Goal: Ask a question: Seek information or help from site administrators or community

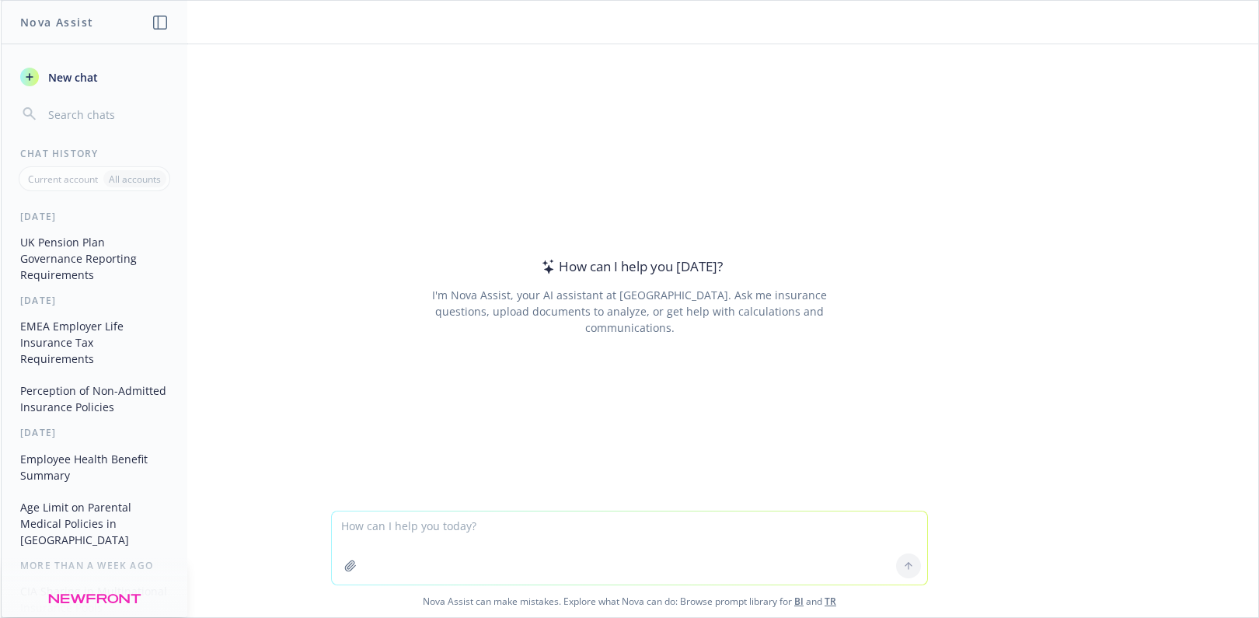
click at [426, 531] on textarea at bounding box center [629, 547] width 595 height 73
click at [83, 253] on button "UK Pension Plan Governance Reporting Requirements" at bounding box center [94, 258] width 161 height 58
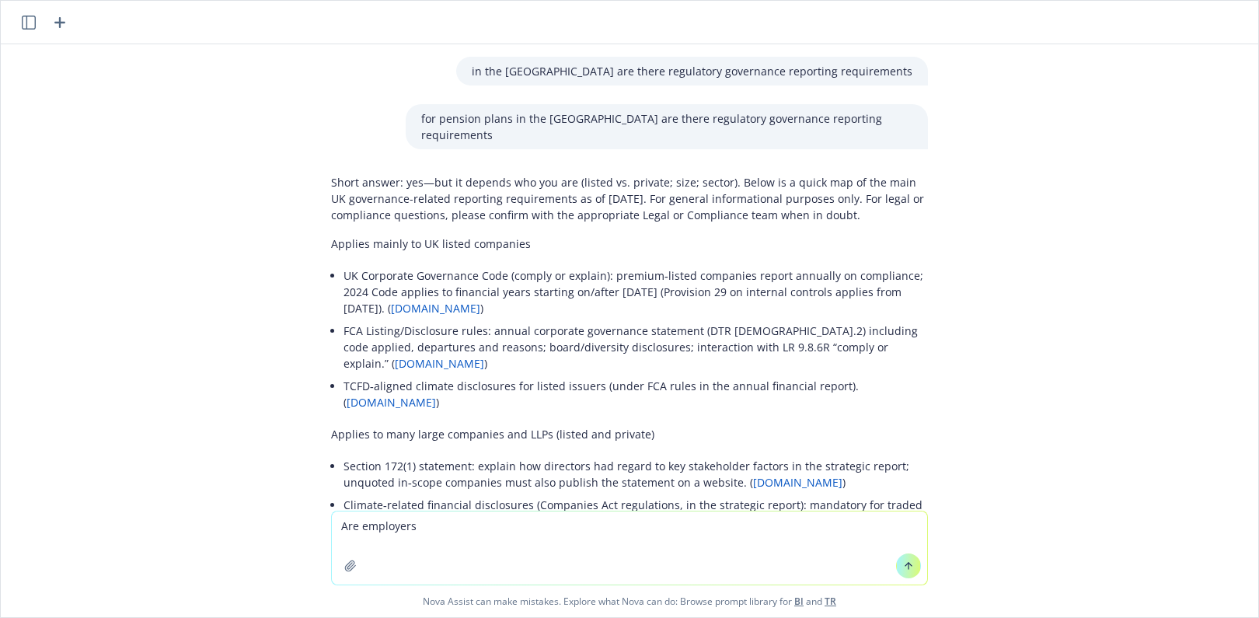
click at [365, 85] on div "in the [GEOGRAPHIC_DATA] are there regulatory governance reporting requirements" at bounding box center [630, 71] width 622 height 29
click at [424, 537] on textarea "Are employers" at bounding box center [629, 547] width 595 height 73
type textarea "A"
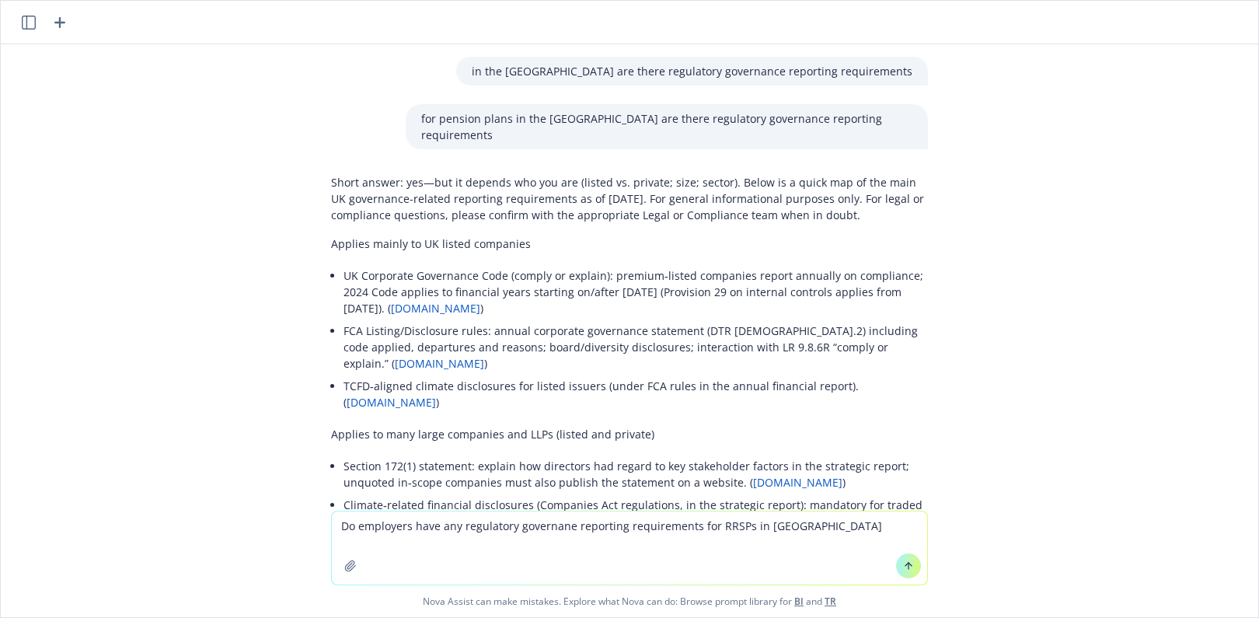
type textarea "Do employers have any regulatory governane reporting requirements for RRSPs in …"
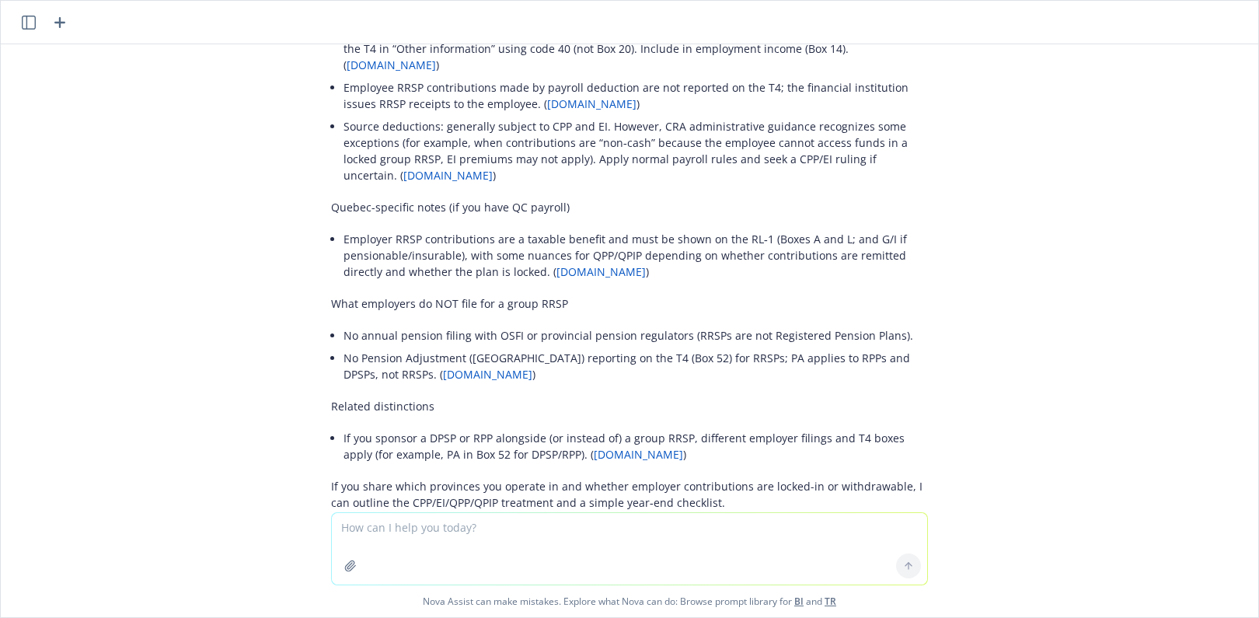
scroll to position [1867, 0]
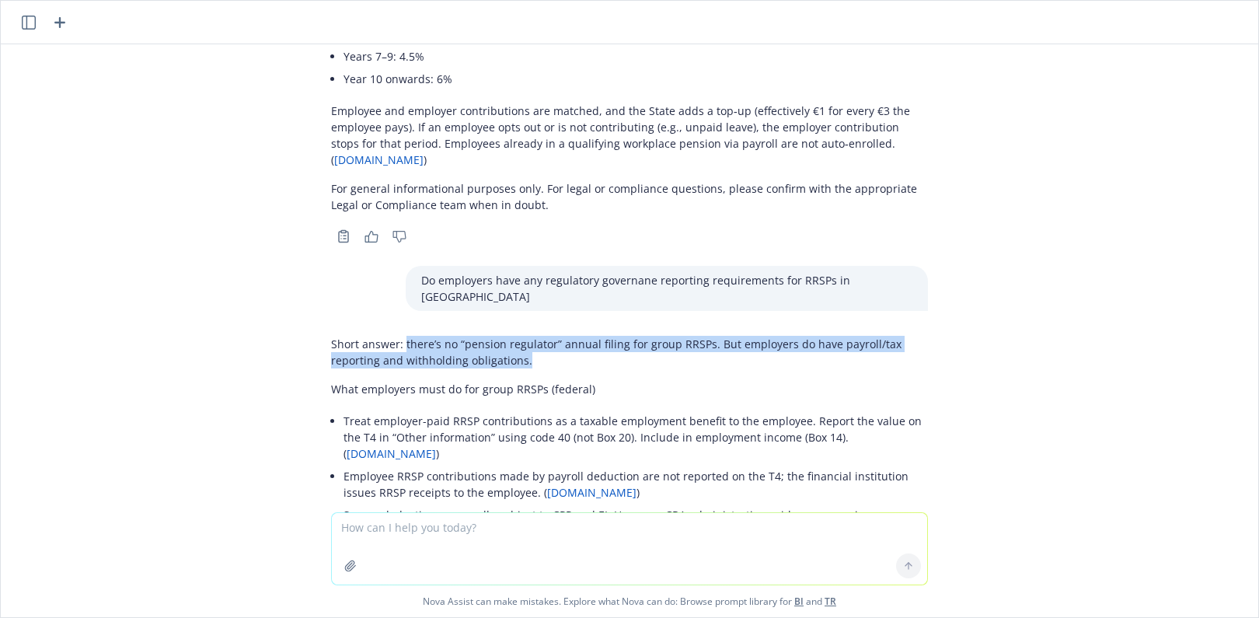
drag, startPoint x: 517, startPoint y: 263, endPoint x: 391, endPoint y: 241, distance: 127.8
click at [391, 336] on p "Short answer: there’s no “pension regulator” annual filing for group RRSPs. But…" at bounding box center [629, 352] width 597 height 33
copy p "there’s no “pension regulator” annual filing for group RRSPs. But employers do …"
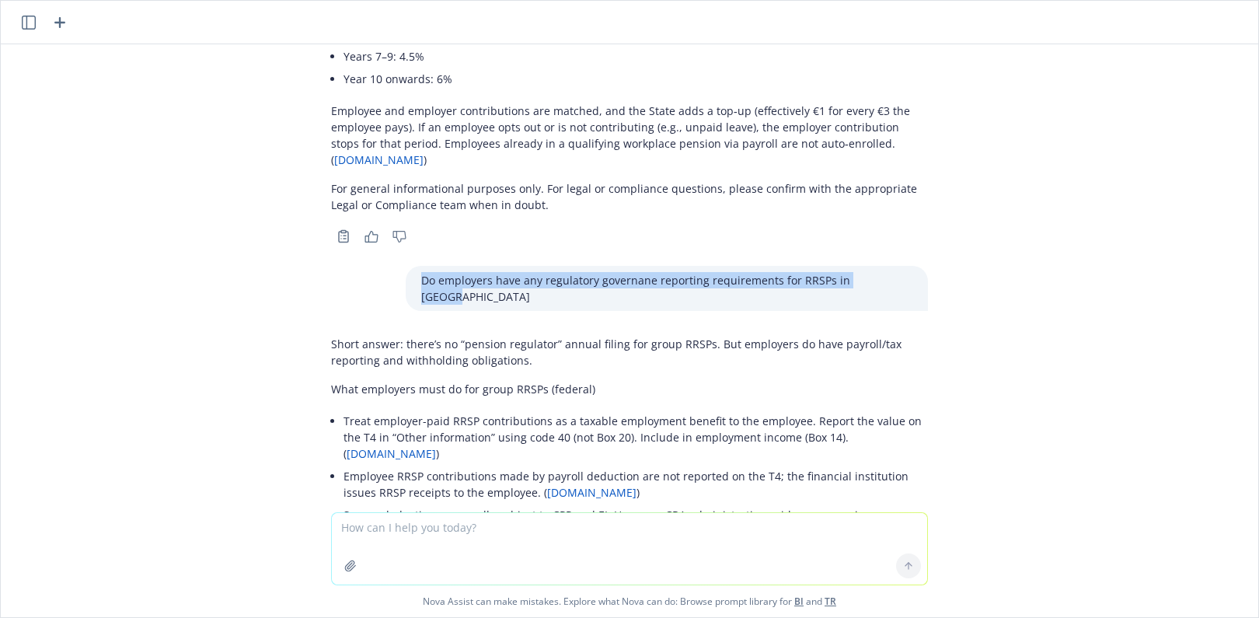
drag, startPoint x: 442, startPoint y: 197, endPoint x: 908, endPoint y: 191, distance: 465.6
click at [908, 266] on div "Do employers have any regulatory governane reporting requirements for RRSPs in …" at bounding box center [667, 288] width 522 height 45
copy p "Do employers have any regulatory governane reporting requirements for RRSPs in …"
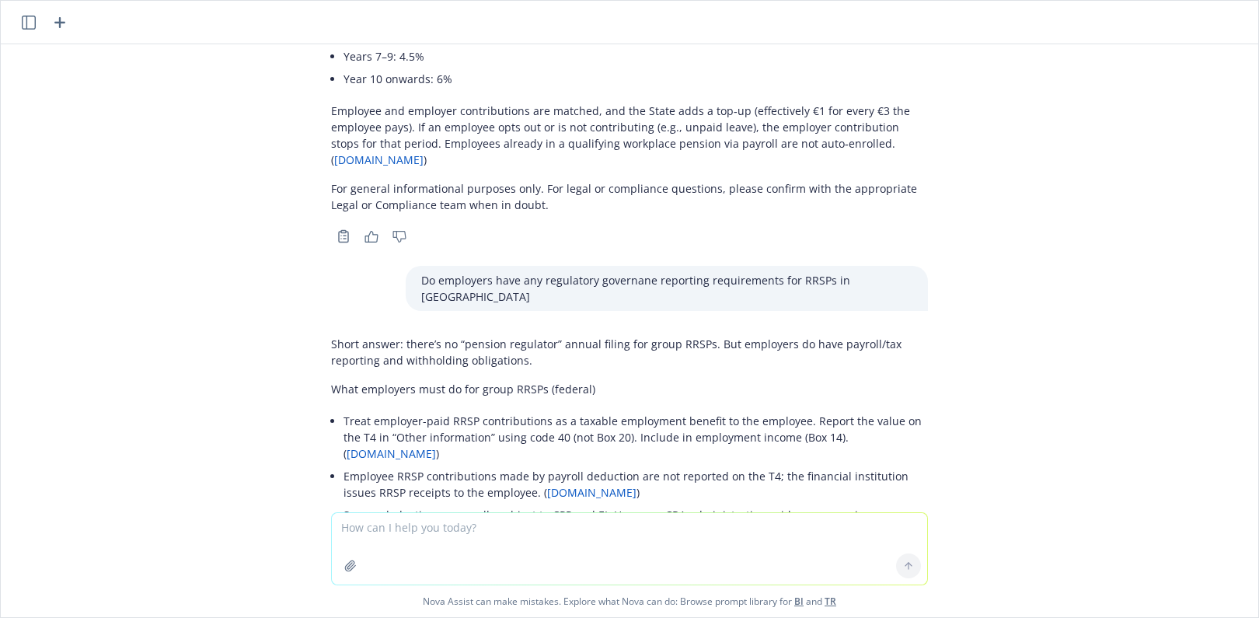
click at [476, 546] on textarea at bounding box center [629, 549] width 595 height 72
paste textarea "Do employers have any regulatory governane reporting requirements for RRSPs in …"
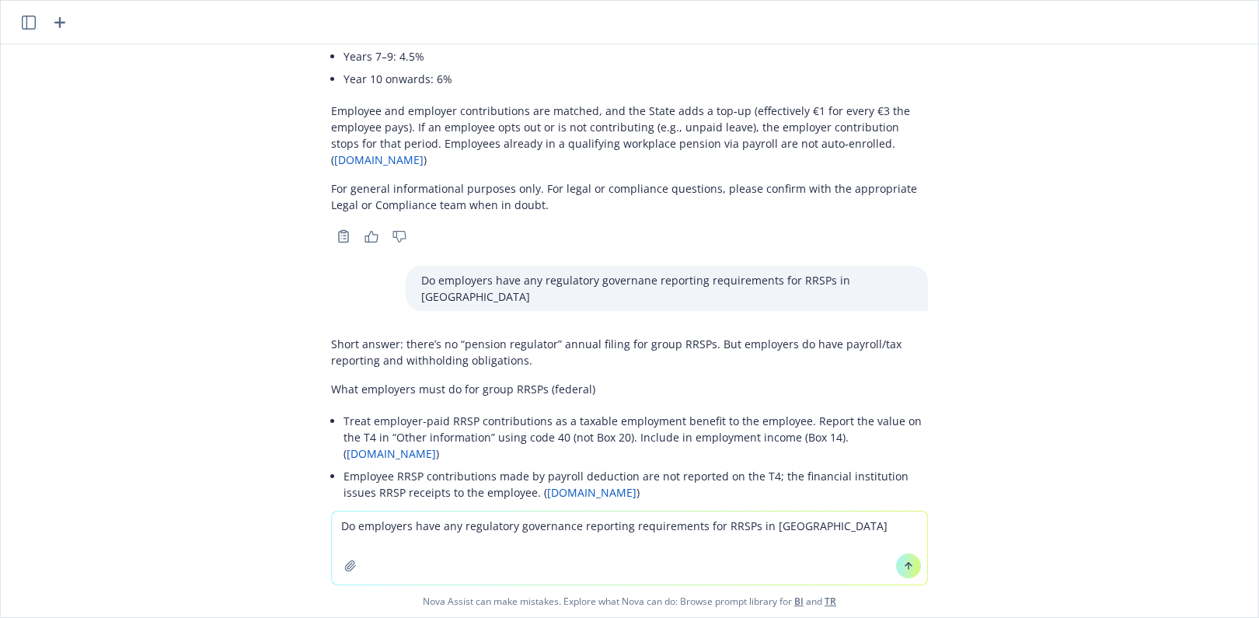
drag, startPoint x: 716, startPoint y: 525, endPoint x: 825, endPoint y: 525, distance: 109.6
click at [825, 525] on textarea "Do employers have any regulatory governance reporting requirements for RRSPs in…" at bounding box center [629, 547] width 595 height 73
type textarea "Do employers have any regulatory governance reporting requirements for suppleme…"
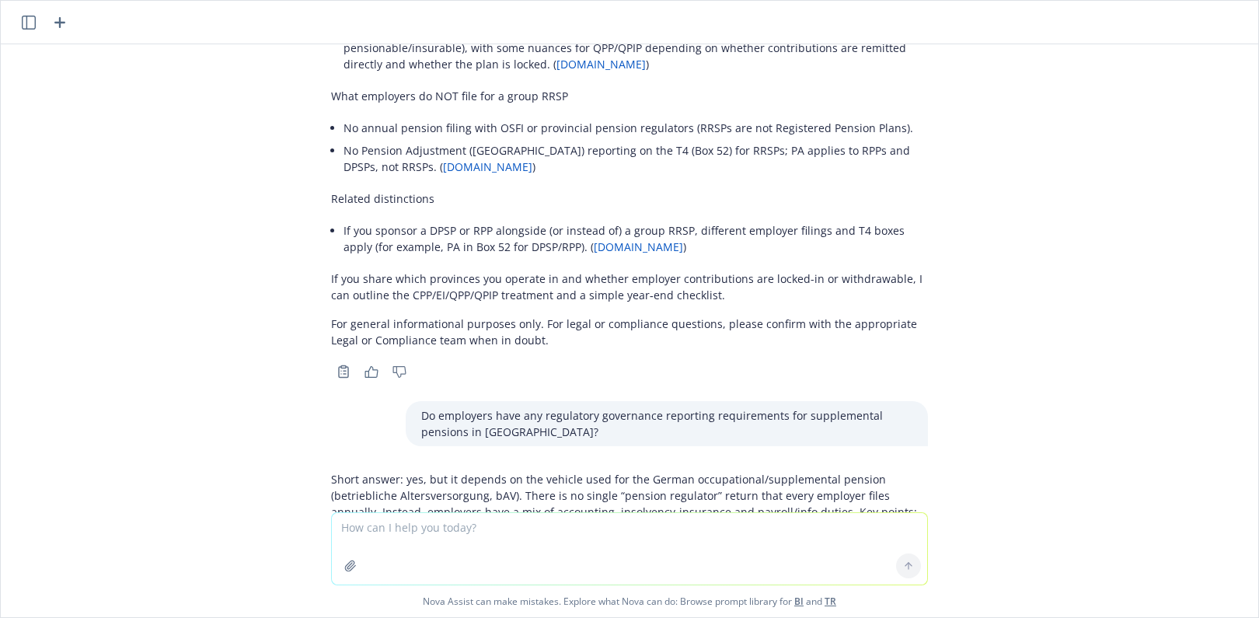
scroll to position [2462, 0]
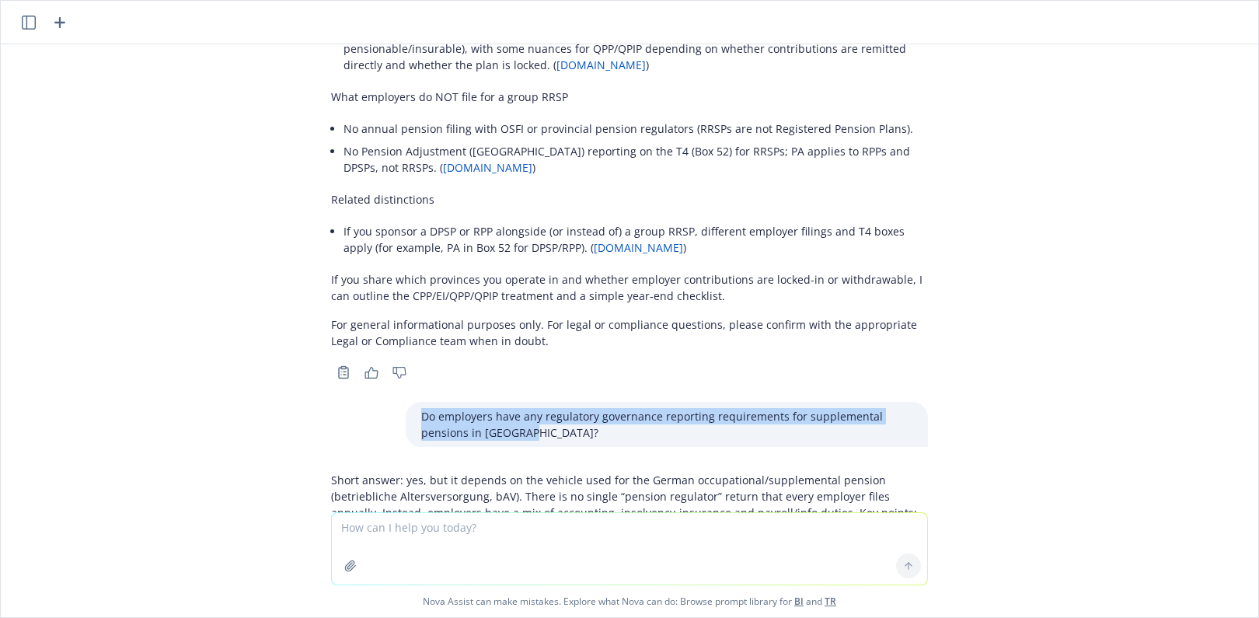
drag, startPoint x: 413, startPoint y: 298, endPoint x: 532, endPoint y: 313, distance: 119.8
click at [532, 408] on p "Do employers have any regulatory governance reporting requirements for suppleme…" at bounding box center [666, 424] width 491 height 33
copy p "Do employers have any regulatory governance reporting requirements for suppleme…"
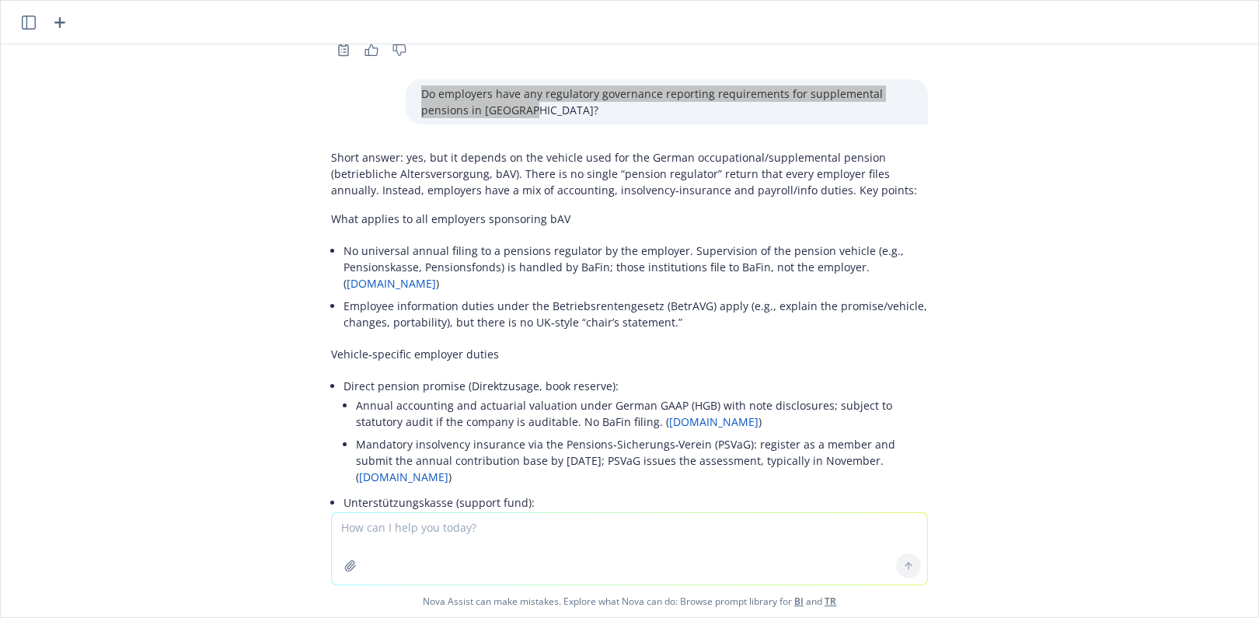
scroll to position [2695, 0]
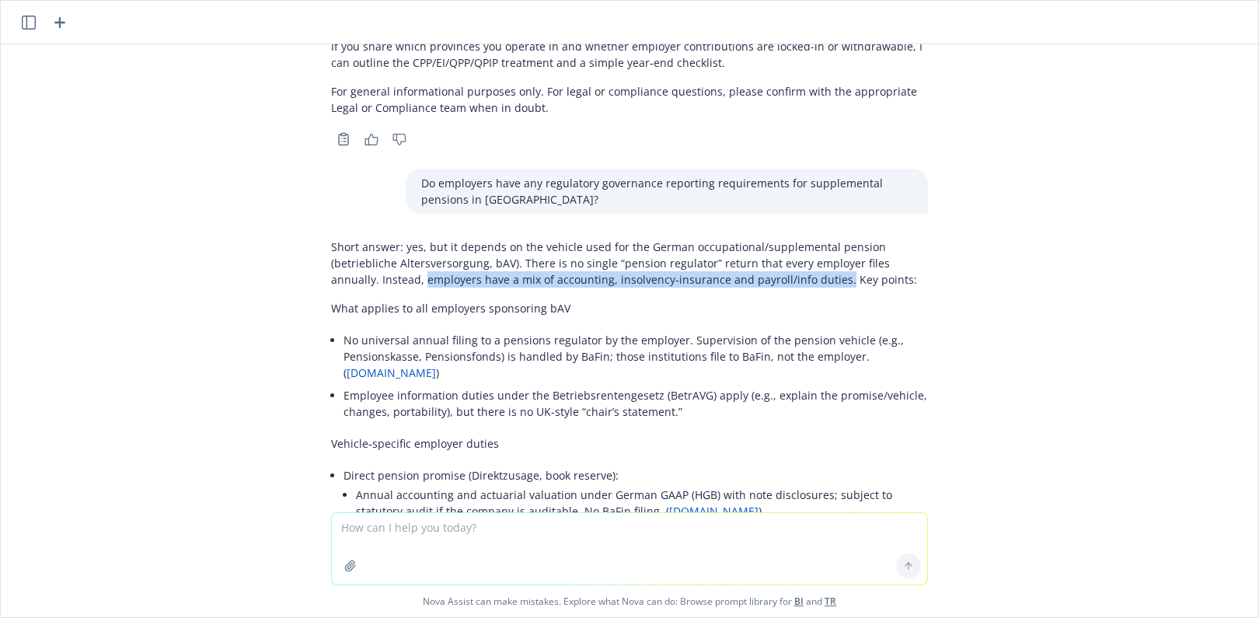
drag, startPoint x: 364, startPoint y: 165, endPoint x: 775, endPoint y: 164, distance: 411.1
click at [775, 239] on p "Short answer: yes, but it depends on the vehicle used for the German occupation…" at bounding box center [629, 263] width 597 height 49
copy p "employers have a mix of accounting, insolvency‑insurance and payroll/info dutie…"
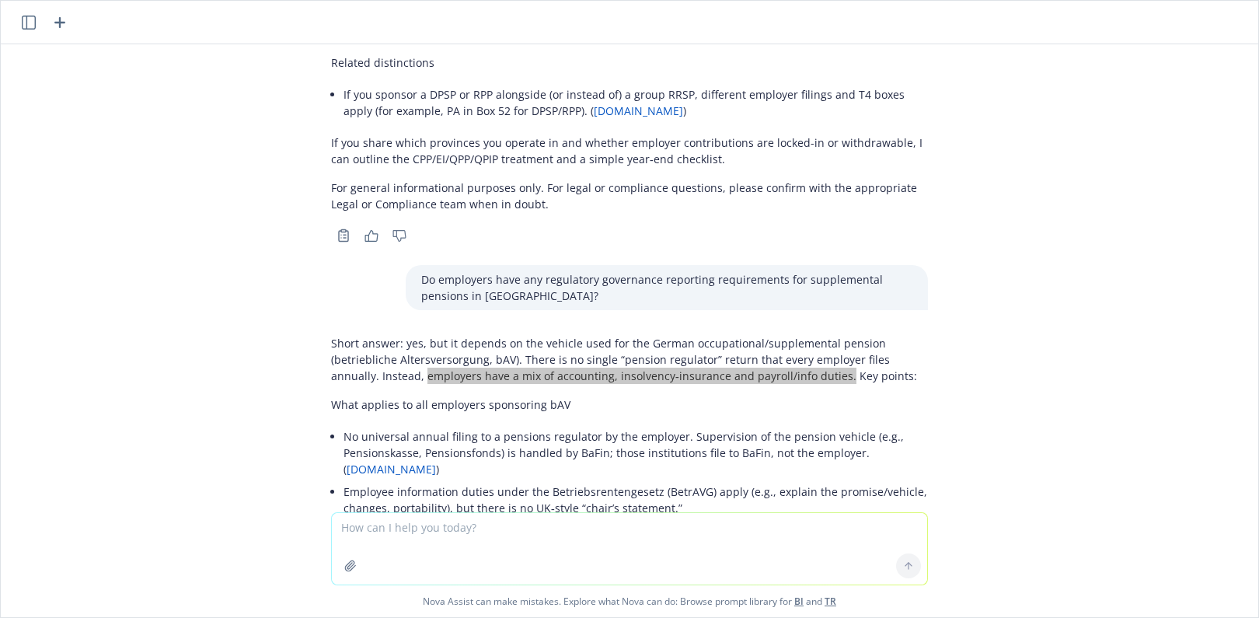
scroll to position [2540, 0]
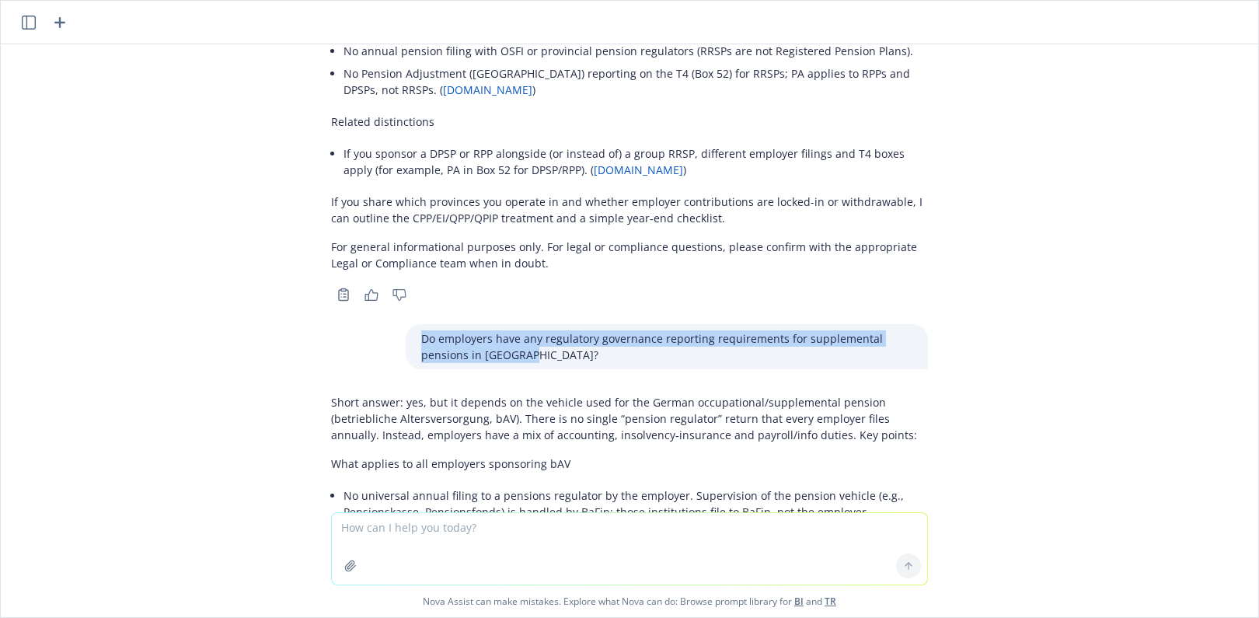
drag, startPoint x: 528, startPoint y: 238, endPoint x: 410, endPoint y: 223, distance: 118.3
click at [421, 330] on p "Do employers have any regulatory governance reporting requirements for suppleme…" at bounding box center [666, 346] width 491 height 33
copy p "Do employers have any regulatory governance reporting requirements for suppleme…"
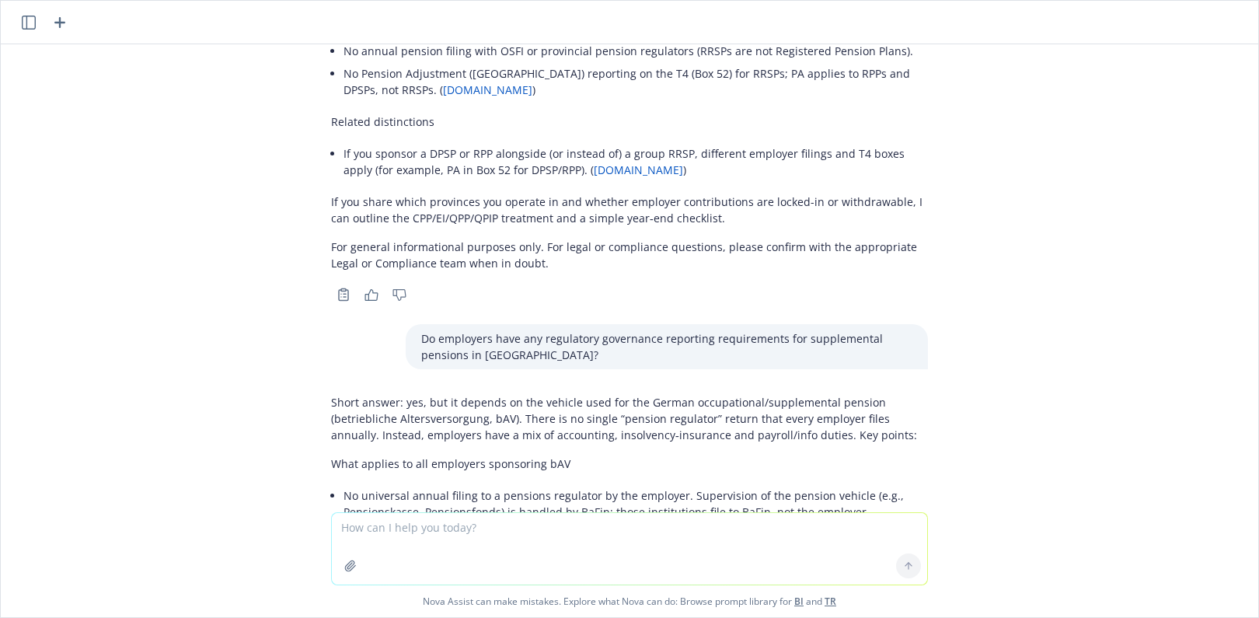
click at [401, 546] on textarea at bounding box center [629, 549] width 595 height 72
paste textarea "Do employers have any regulatory governance reporting requirements for suppleme…"
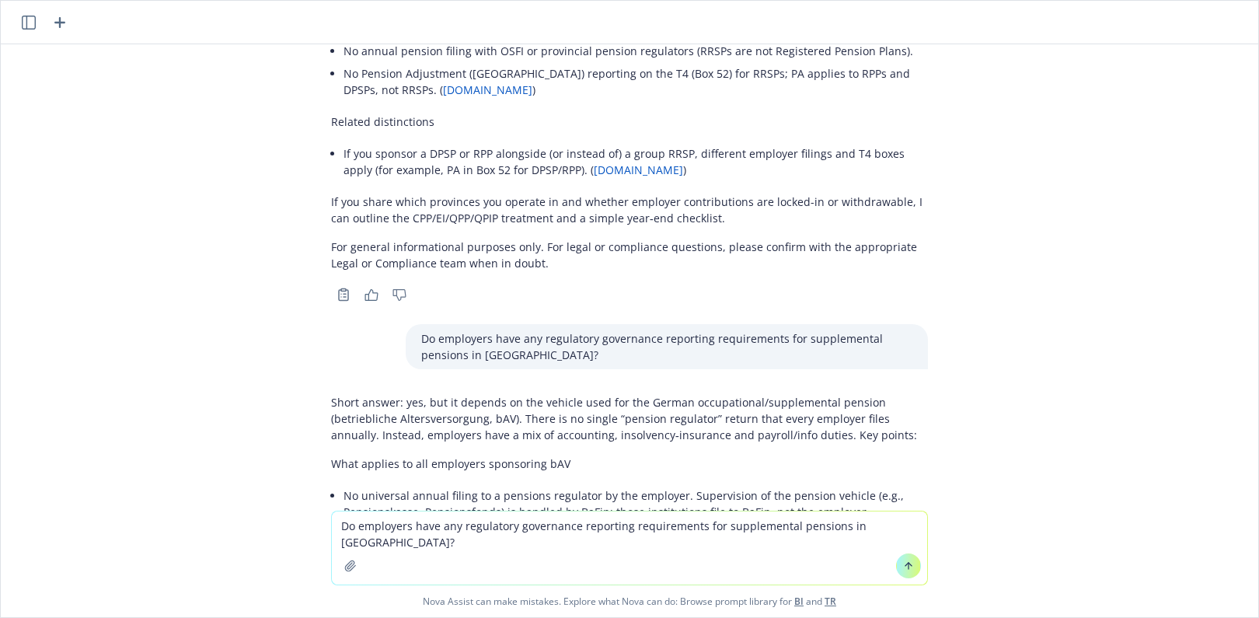
drag, startPoint x: 847, startPoint y: 525, endPoint x: 891, endPoint y: 521, distance: 44.5
click at [891, 521] on textarea "Do employers have any regulatory governance reporting requirements for suppleme…" at bounding box center [629, 547] width 595 height 73
type textarea "Do employers have any regulatory governance reporting requirements for suppleme…"
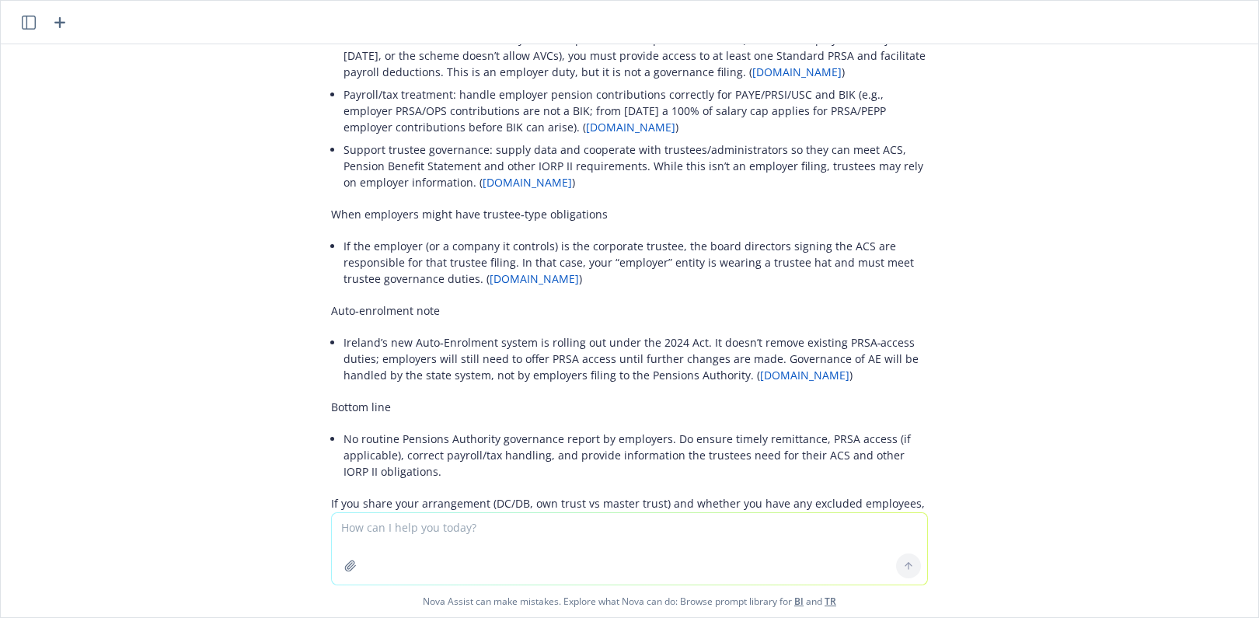
scroll to position [4209, 0]
click at [217, 493] on div "in the [GEOGRAPHIC_DATA] are there regulatory governance reporting requirements…" at bounding box center [630, 278] width 1258 height 468
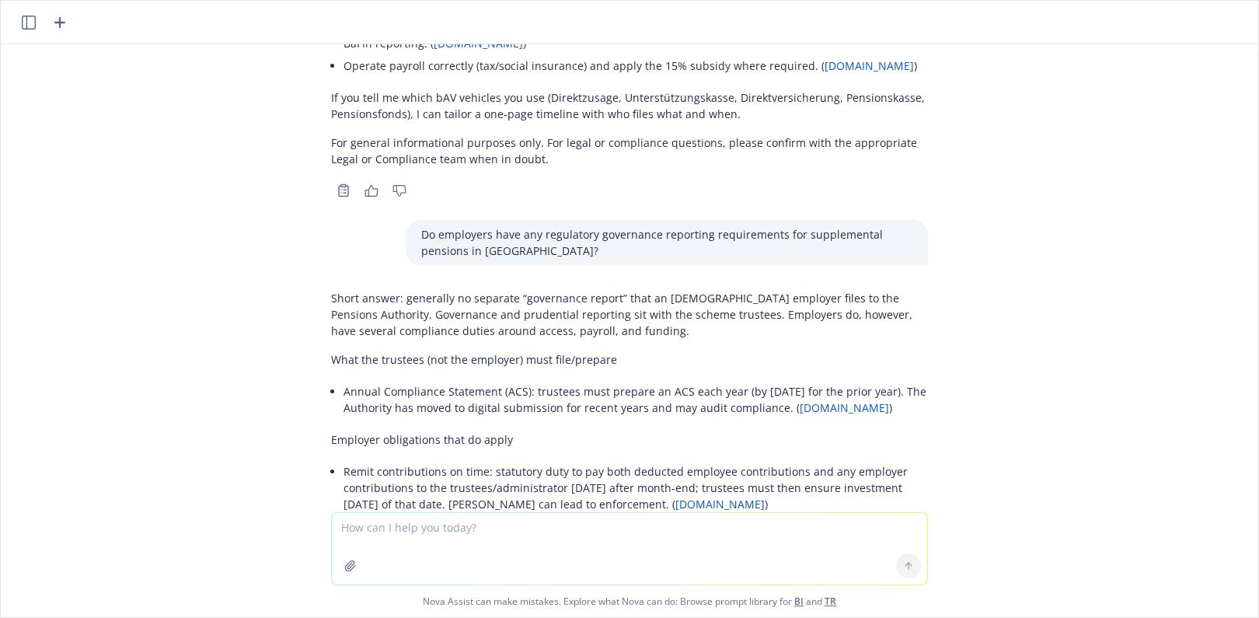
scroll to position [3665, 0]
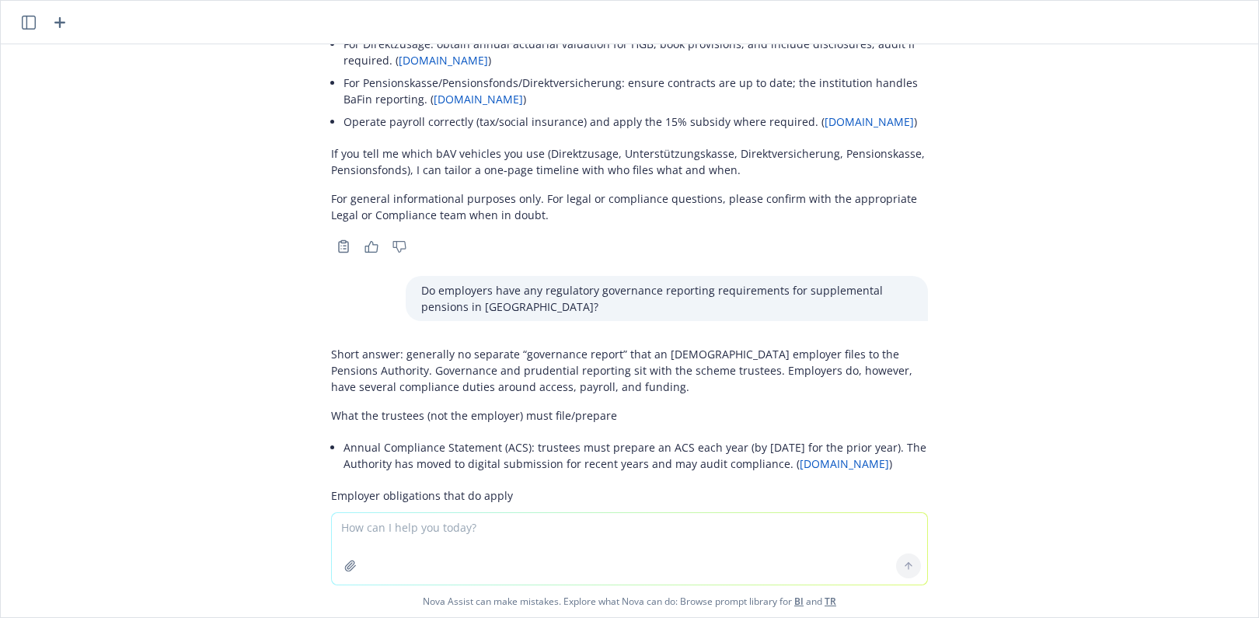
click at [255, 344] on div "in the [GEOGRAPHIC_DATA] are there regulatory governance reporting requirements…" at bounding box center [630, 278] width 1258 height 468
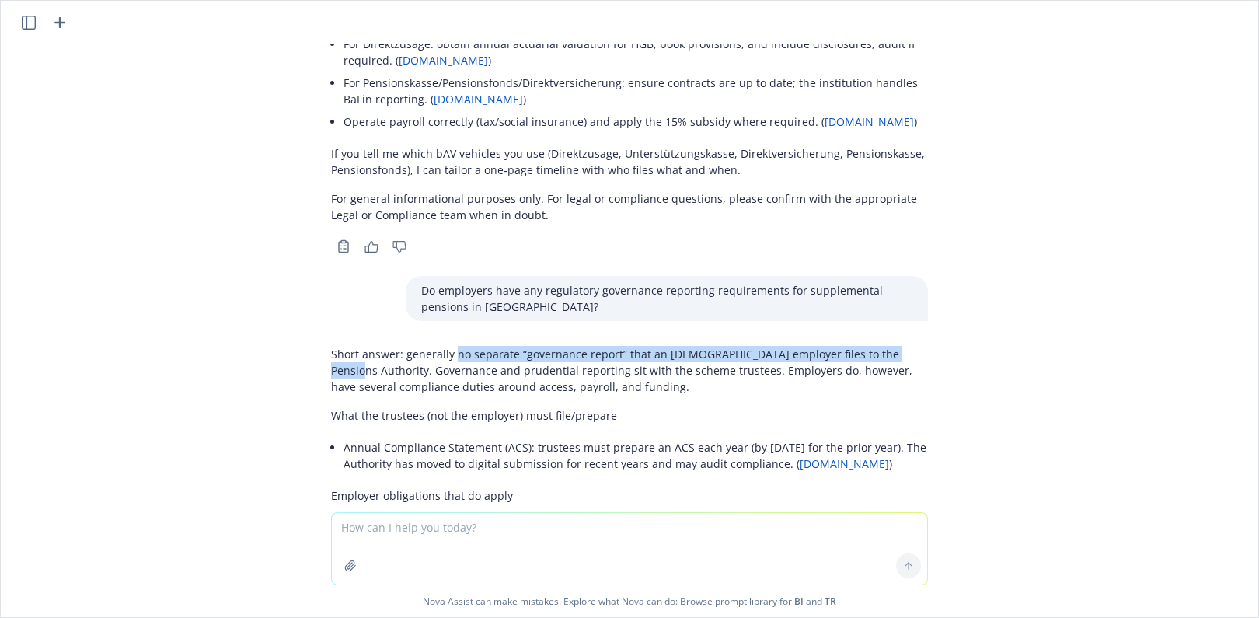
drag, startPoint x: 442, startPoint y: 220, endPoint x: 877, endPoint y: 218, distance: 435.2
click at [877, 346] on p "Short answer: generally no separate “governance report” that an [DEMOGRAPHIC_DA…" at bounding box center [629, 370] width 597 height 49
copy p "no separate “governance report” that an [DEMOGRAPHIC_DATA] employer files to th…"
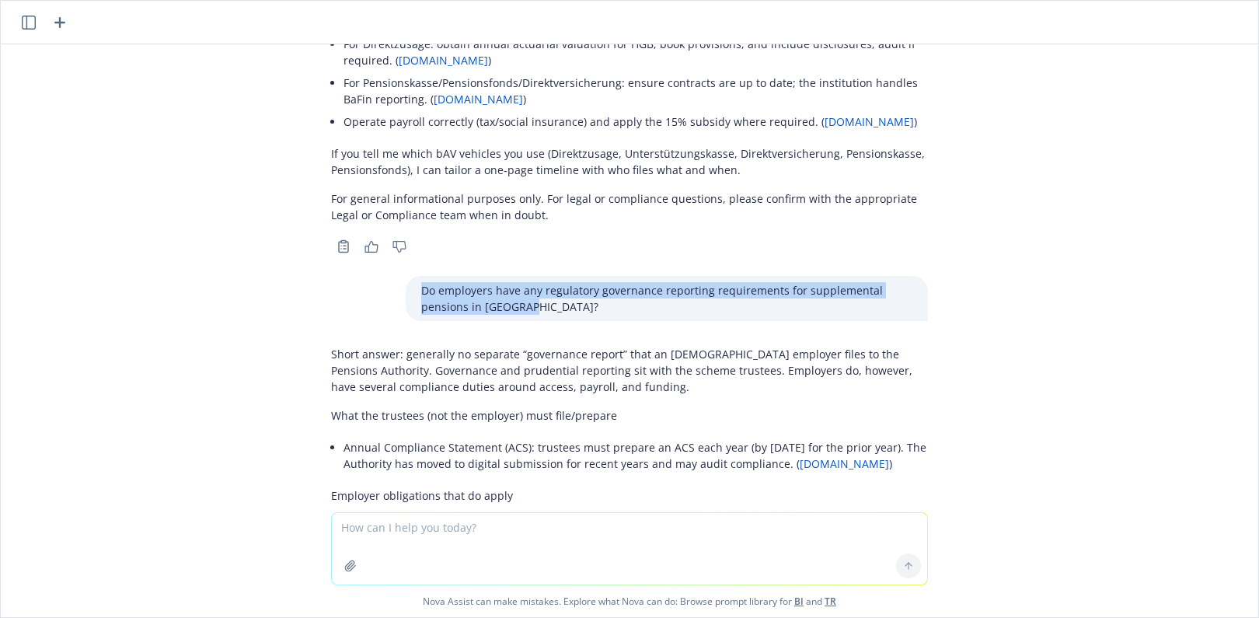
drag, startPoint x: 411, startPoint y: 155, endPoint x: 539, endPoint y: 172, distance: 128.6
click at [539, 282] on p "Do employers have any regulatory governance reporting requirements for suppleme…" at bounding box center [666, 298] width 491 height 33
copy p "Do employers have any regulatory governance reporting requirements for suppleme…"
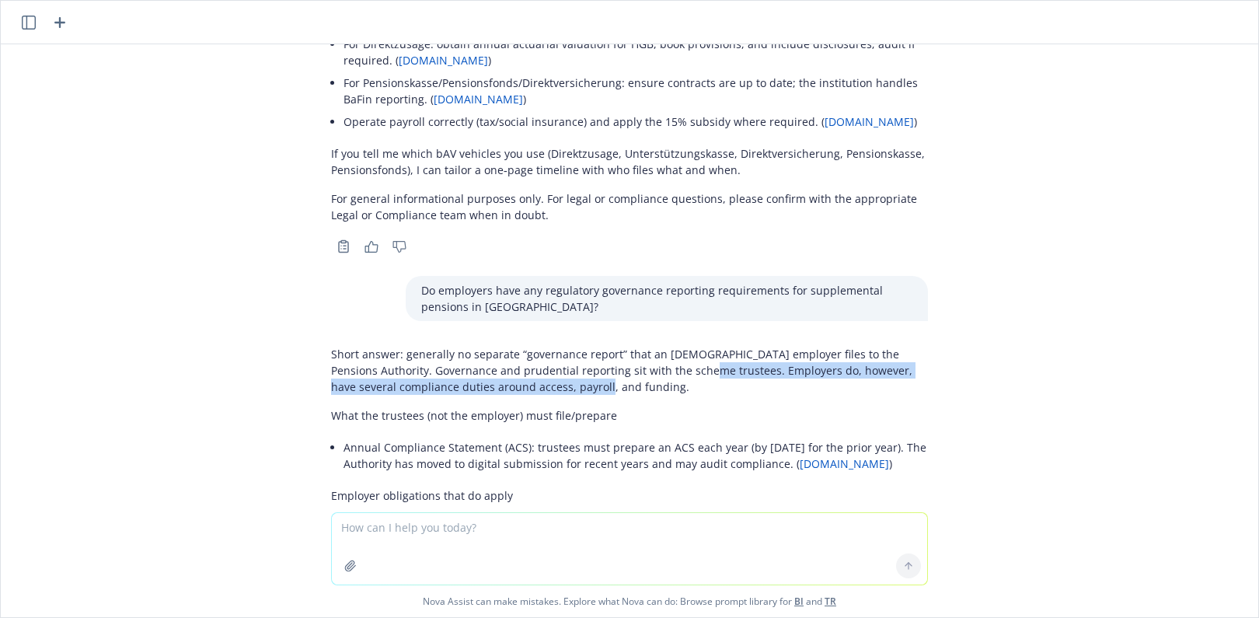
drag, startPoint x: 528, startPoint y: 257, endPoint x: 661, endPoint y: 239, distance: 133.4
click at [661, 346] on p "Short answer: generally no separate “governance report” that an [DEMOGRAPHIC_DA…" at bounding box center [629, 370] width 597 height 49
click at [800, 346] on p "Short answer: generally no separate “governance report” that an [DEMOGRAPHIC_DA…" at bounding box center [629, 370] width 597 height 49
drag, startPoint x: 787, startPoint y: 238, endPoint x: 790, endPoint y: 250, distance: 12.7
click at [790, 346] on p "Short answer: generally no separate “governance report” that an [DEMOGRAPHIC_DA…" at bounding box center [629, 370] width 597 height 49
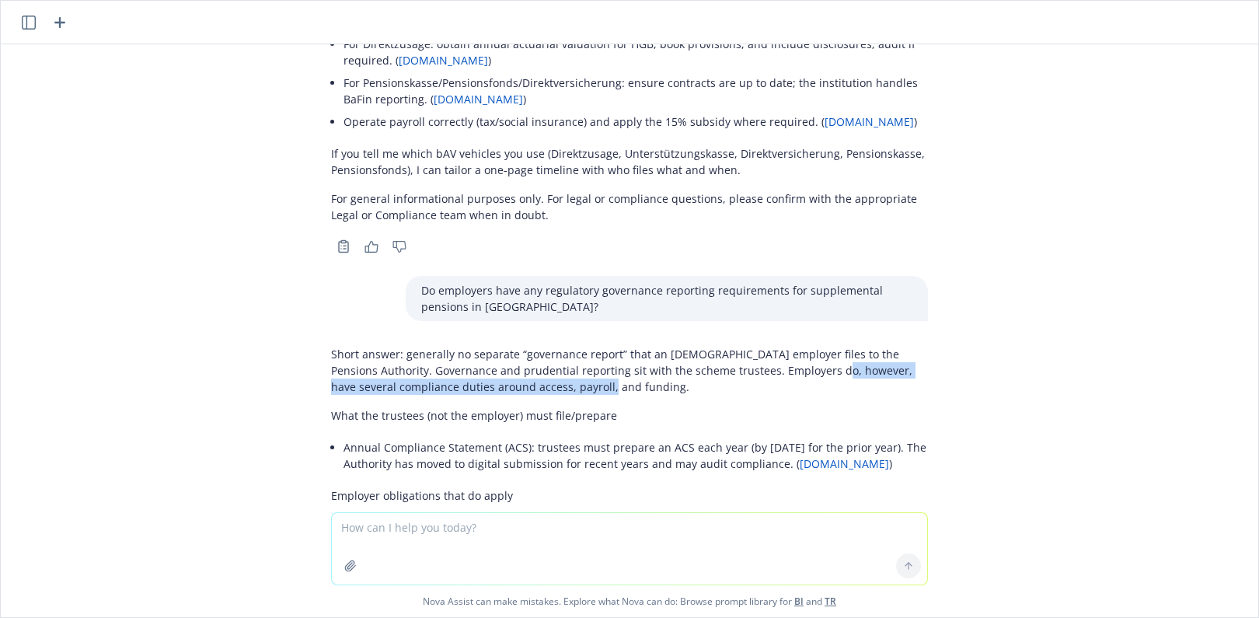
copy p "ave several compliance duties around access, payroll, and funding."
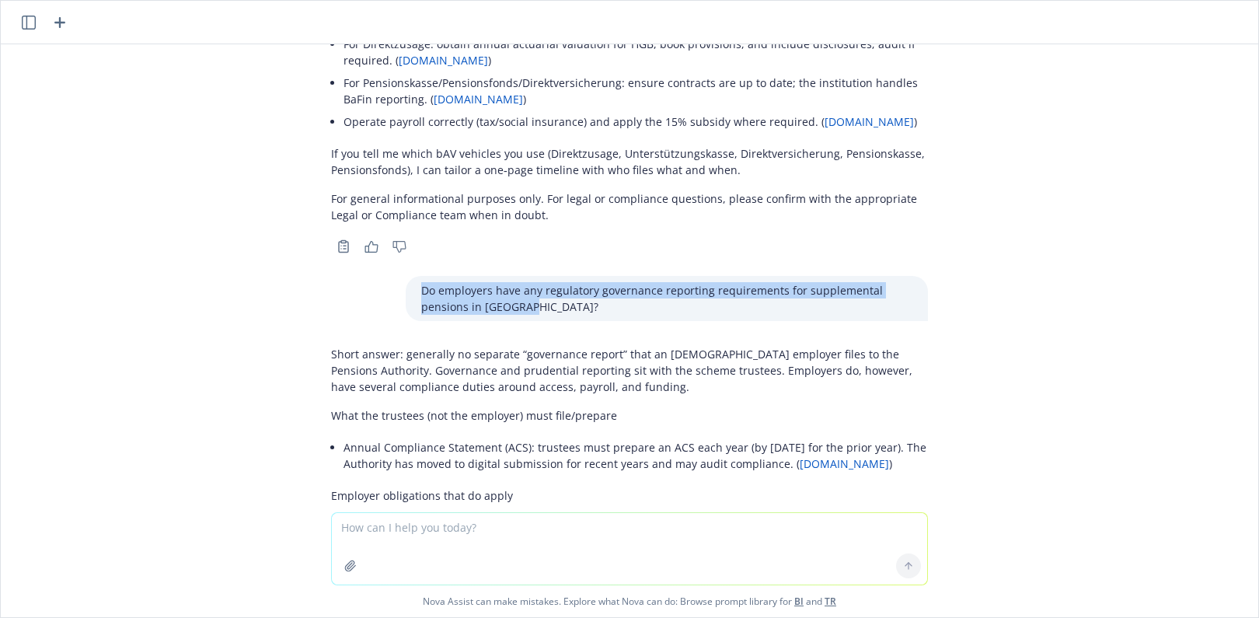
drag, startPoint x: 405, startPoint y: 155, endPoint x: 520, endPoint y: 176, distance: 116.9
click at [520, 276] on div "Do employers have any regulatory governance reporting requirements for suppleme…" at bounding box center [667, 298] width 522 height 45
copy p "Do employers have any regulatory governance reporting requirements for suppleme…"
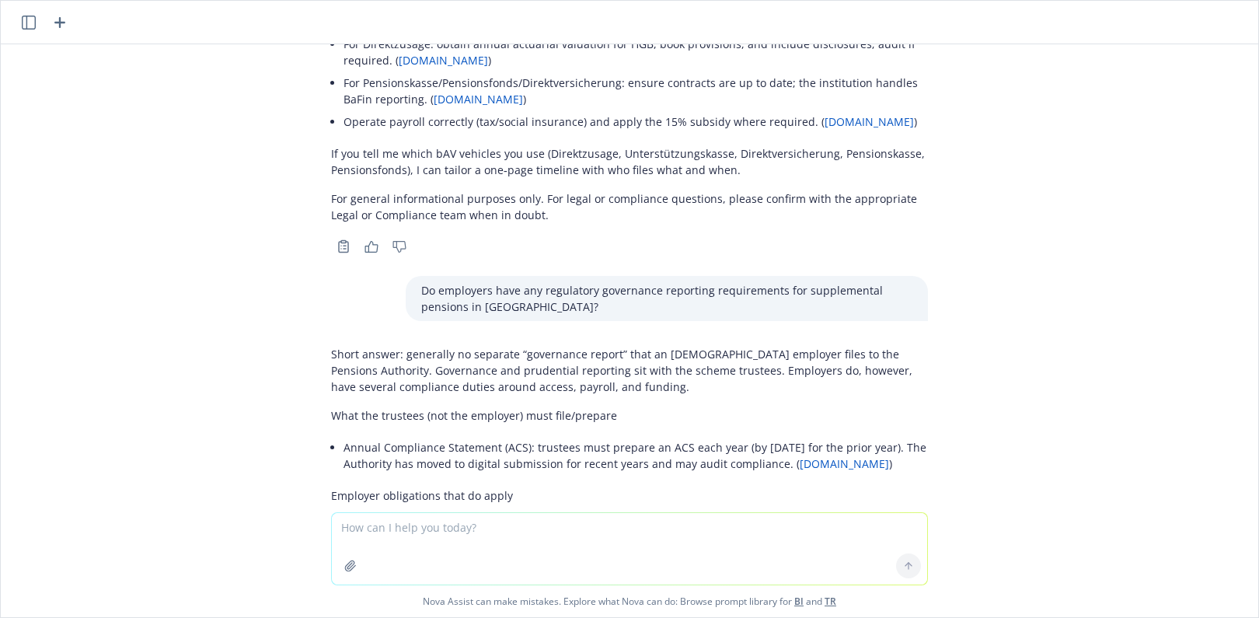
click at [511, 542] on textarea at bounding box center [629, 549] width 595 height 72
paste textarea "Do employers have any regulatory governance reporting requirements for suppleme…"
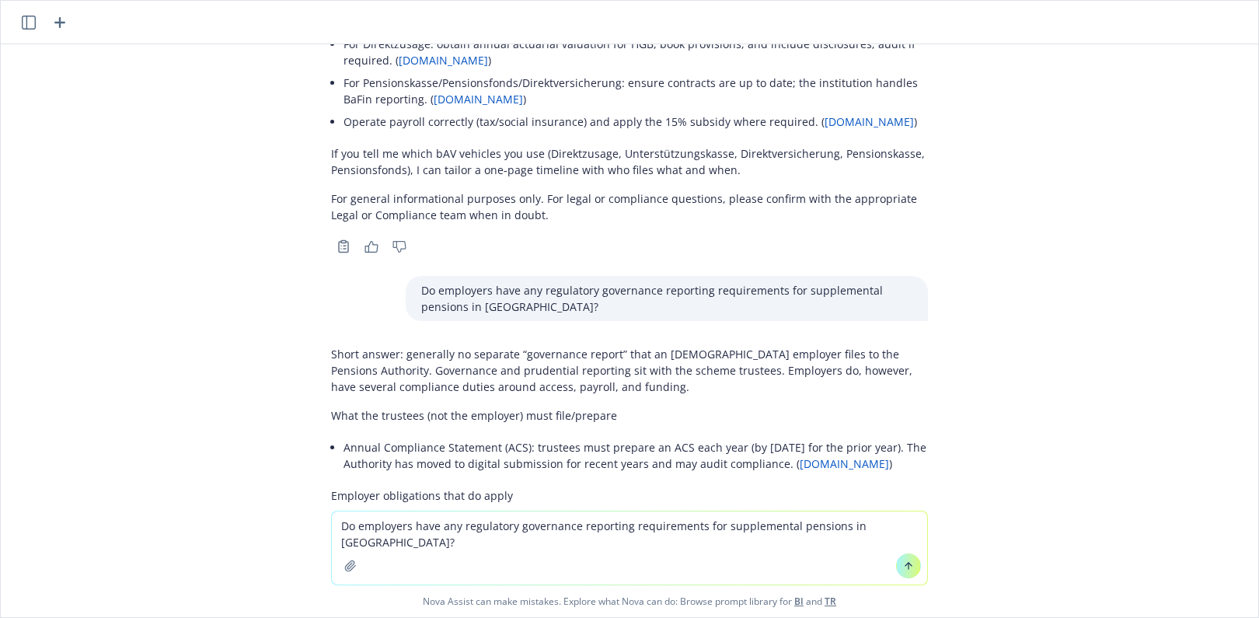
drag, startPoint x: 848, startPoint y: 529, endPoint x: 883, endPoint y: 525, distance: 35.2
click at [883, 525] on textarea "Do employers have any regulatory governance reporting requirements for suppleme…" at bounding box center [629, 547] width 595 height 73
type textarea "Do employers have any regulatory governance reporting requirements for suppleme…"
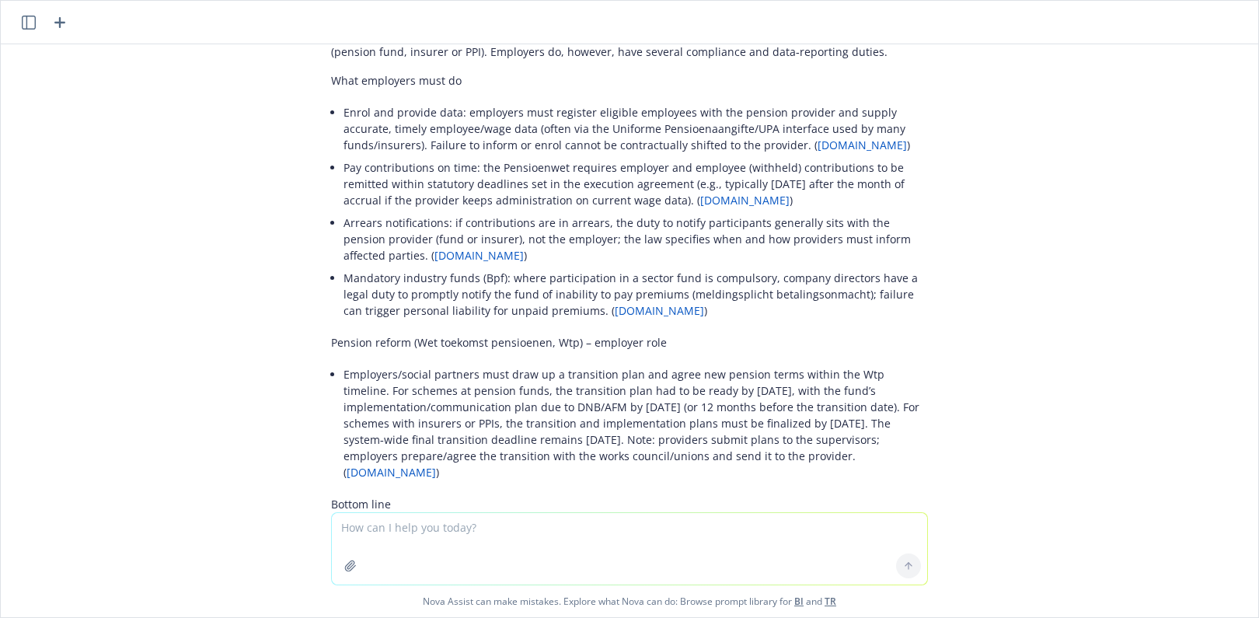
scroll to position [4836, 0]
